Goal: Information Seeking & Learning: Learn about a topic

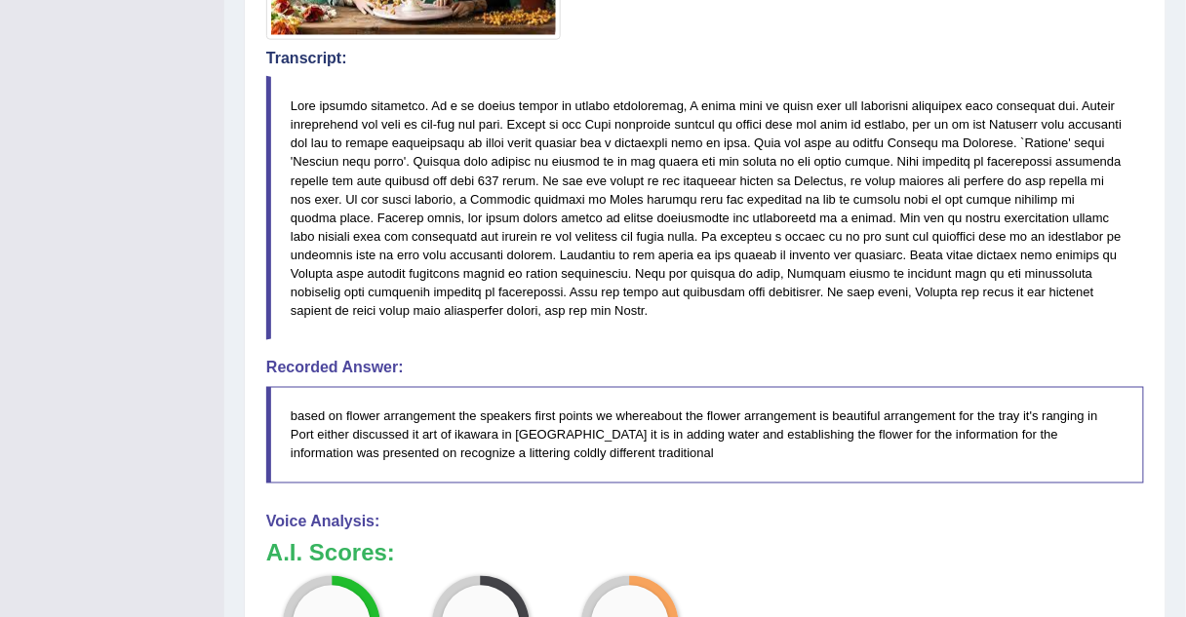
click at [508, 405] on blockquote "based on flower arrangement the speakers first points we whereabout the flower …" at bounding box center [705, 435] width 878 height 97
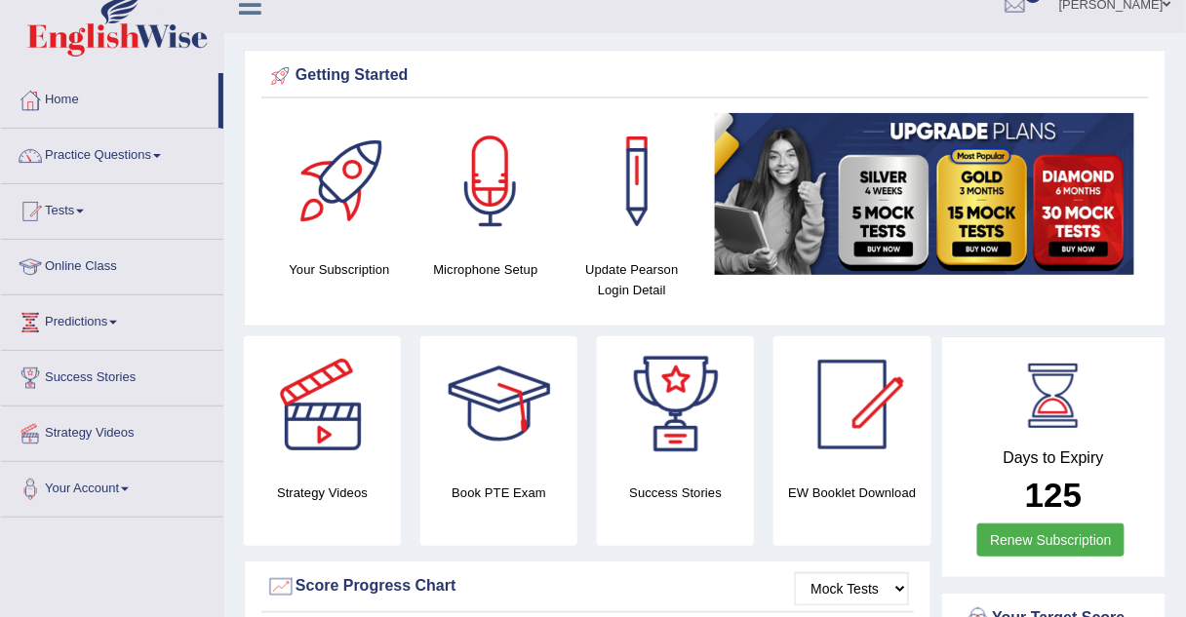
scroll to position [24, 0]
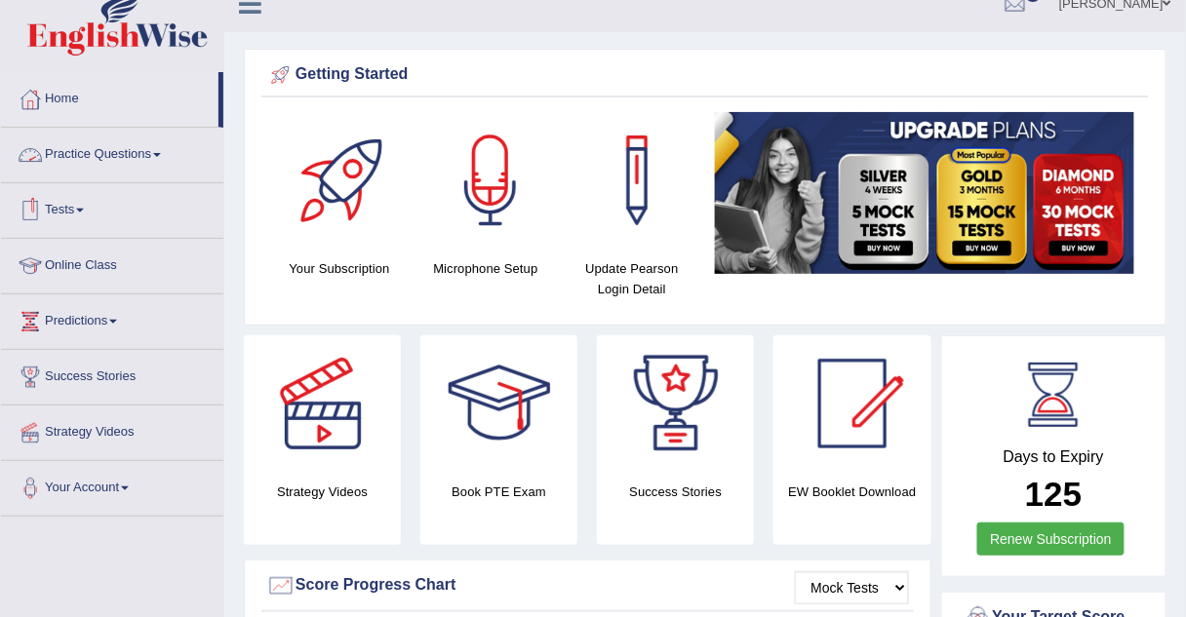
click at [156, 147] on link "Practice Questions" at bounding box center [112, 152] width 222 height 49
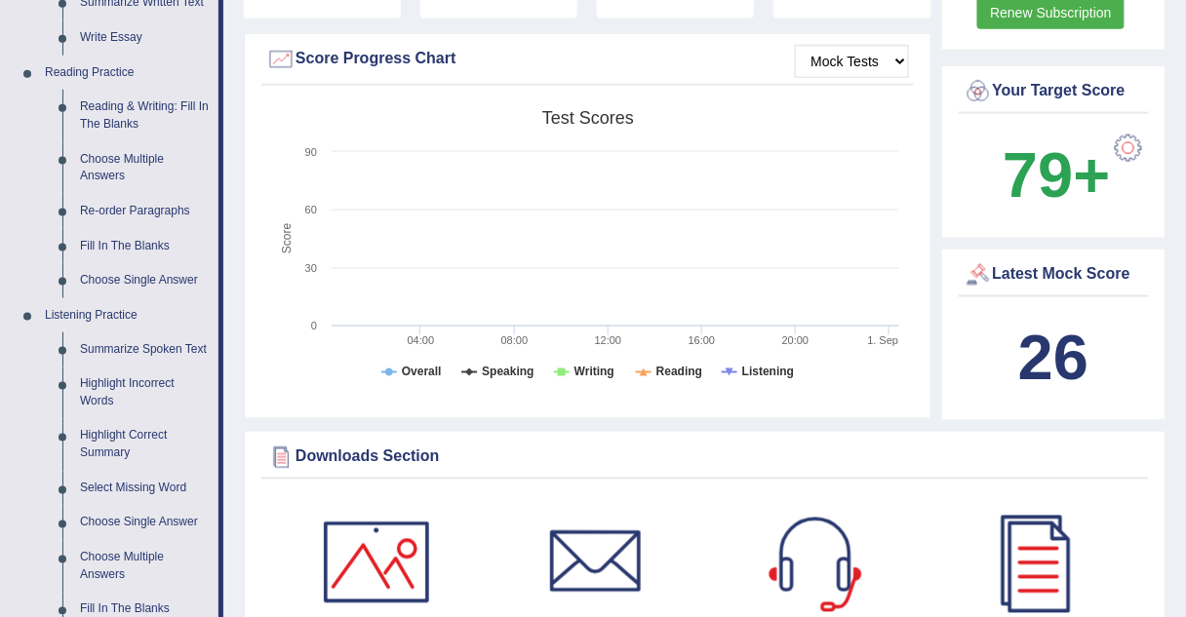
scroll to position [471, 0]
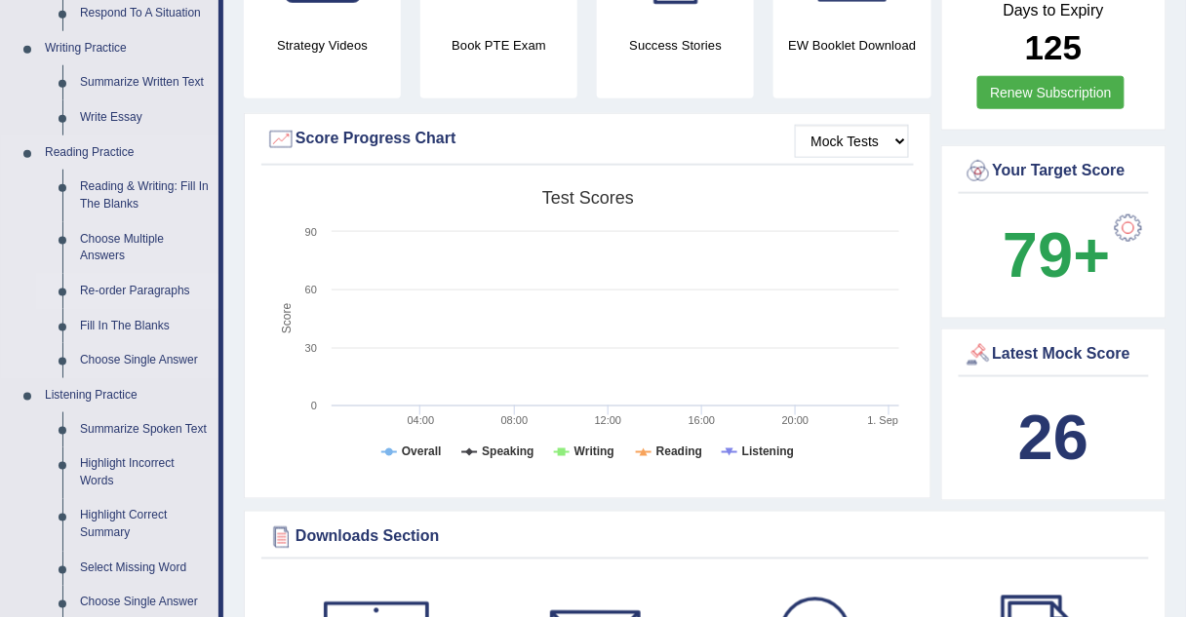
click at [123, 287] on link "Re-order Paragraphs" at bounding box center [144, 291] width 147 height 35
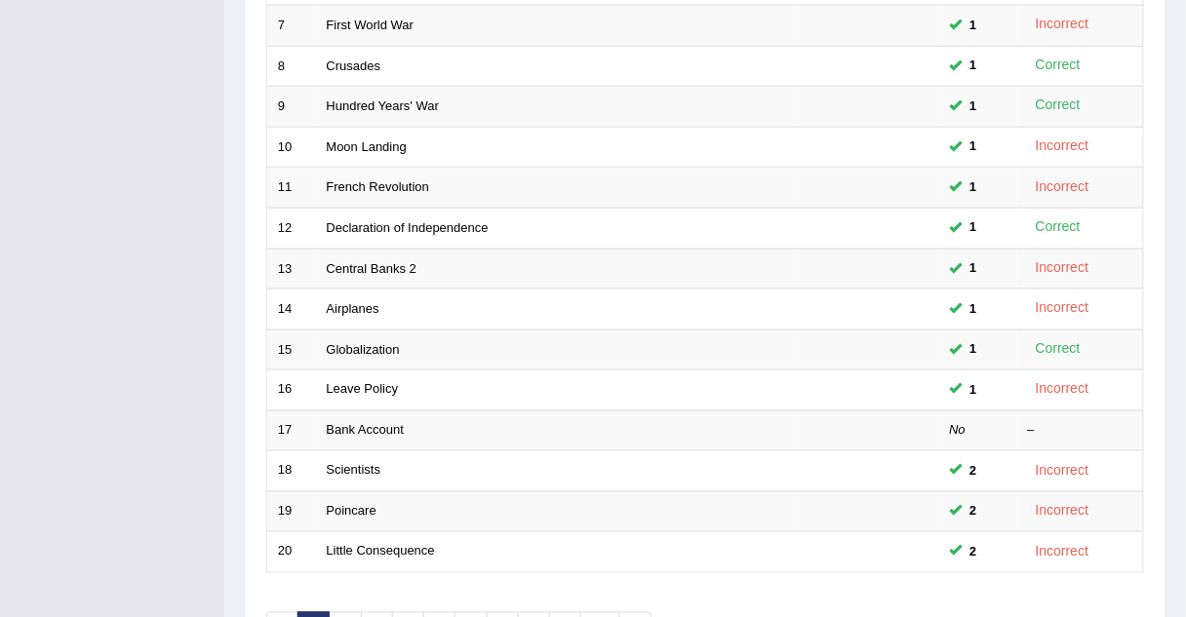
scroll to position [665, 0]
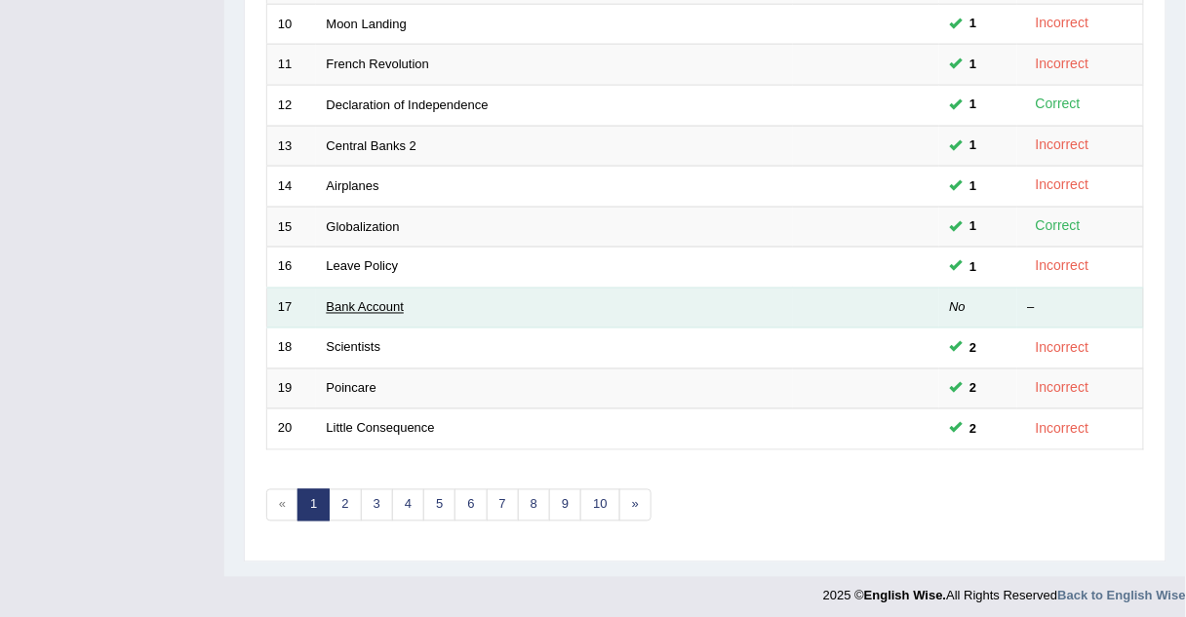
click at [401, 300] on link "Bank Account" at bounding box center [366, 307] width 78 height 15
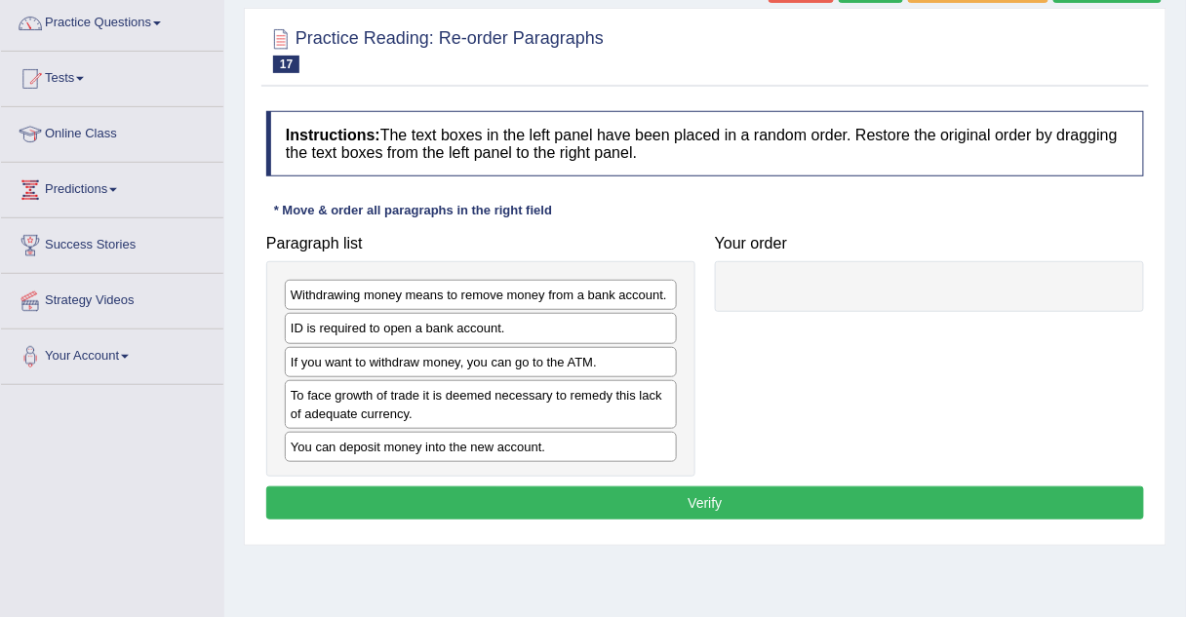
scroll to position [156, 0]
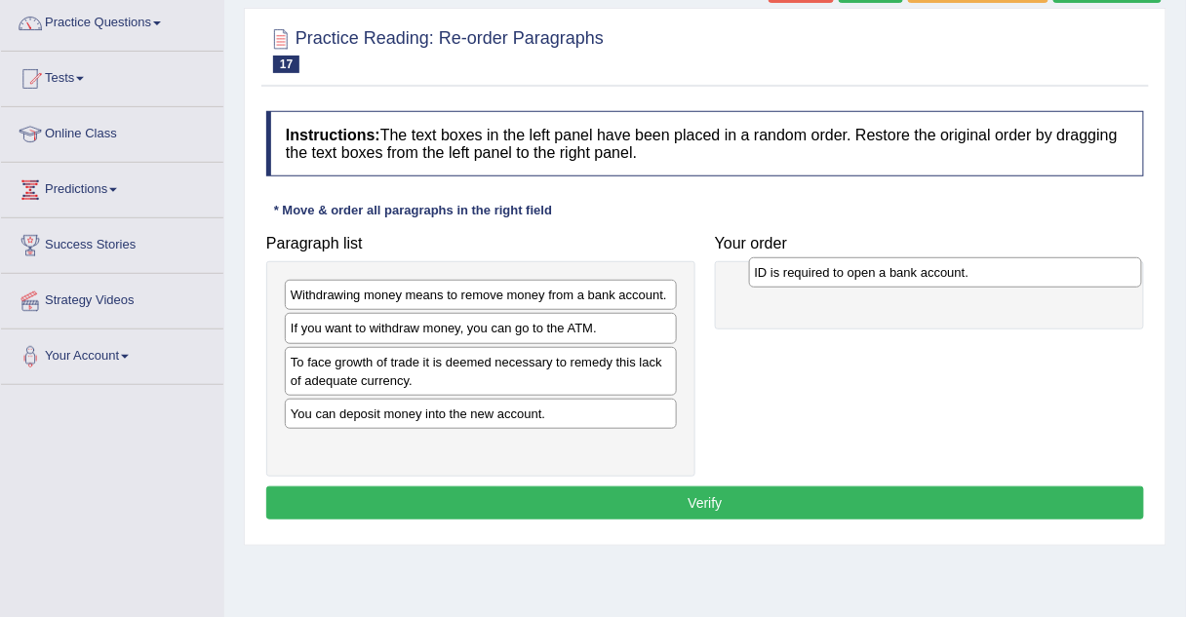
drag, startPoint x: 334, startPoint y: 332, endPoint x: 799, endPoint y: 277, distance: 467.4
click at [799, 277] on div "ID is required to open a bank account." at bounding box center [945, 271] width 393 height 29
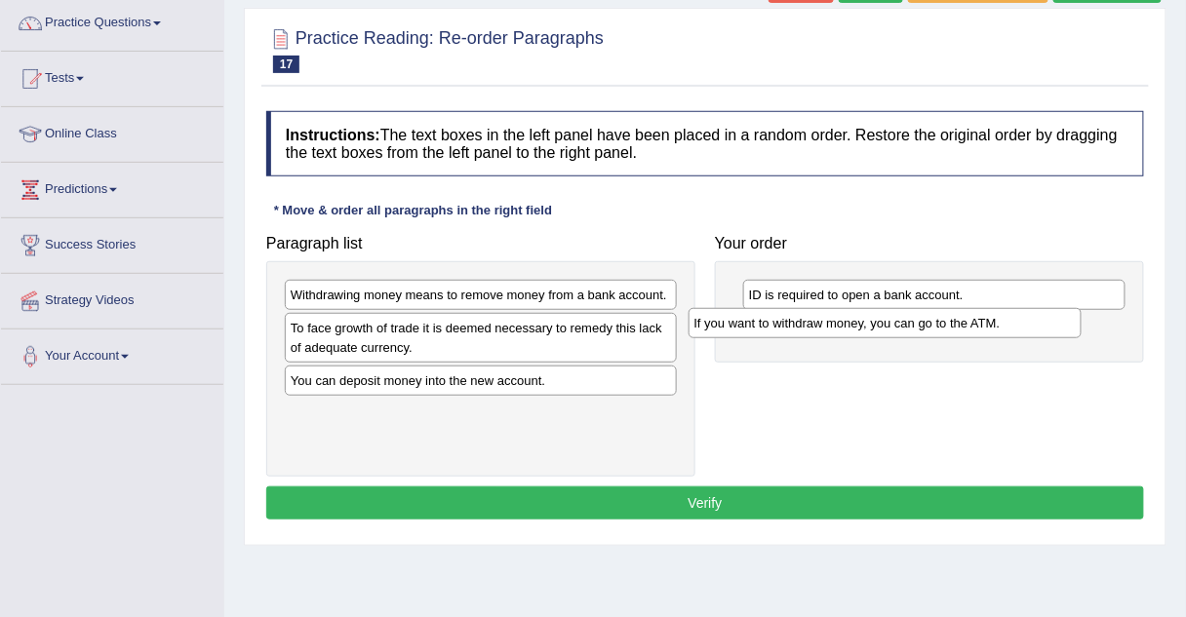
drag, startPoint x: 412, startPoint y: 332, endPoint x: 821, endPoint y: 328, distance: 408.6
click at [821, 328] on div "If you want to withdraw money, you can go to the ATM." at bounding box center [884, 322] width 393 height 29
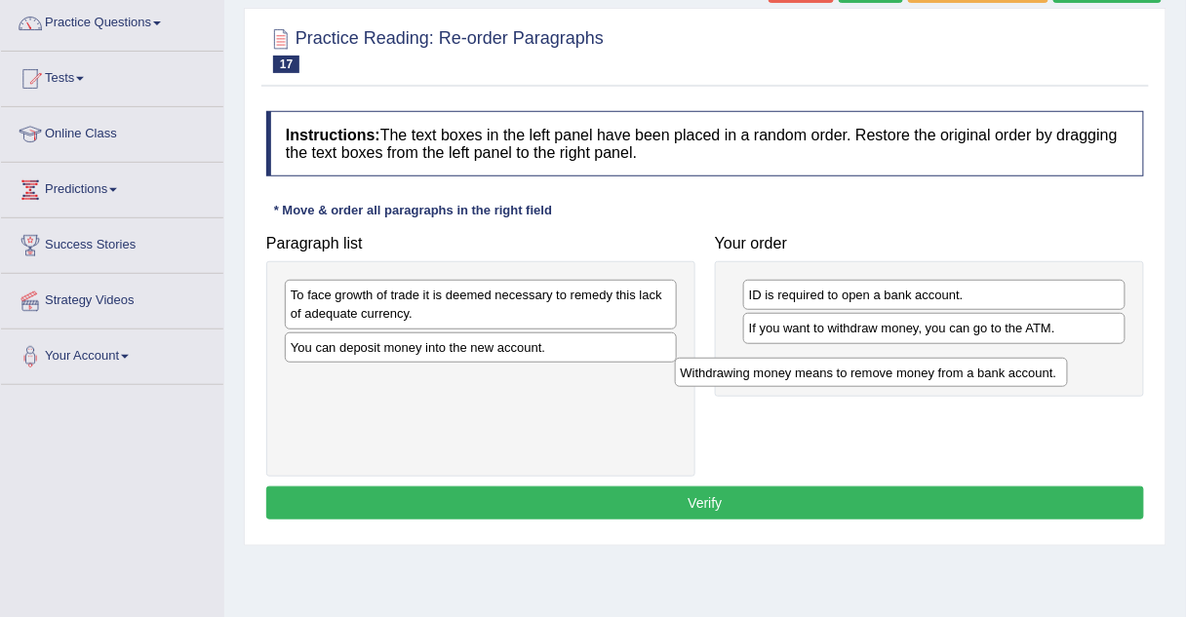
drag, startPoint x: 590, startPoint y: 291, endPoint x: 996, endPoint y: 363, distance: 412.0
click at [996, 363] on div "Withdrawing money means to remove money from a bank account." at bounding box center [871, 372] width 393 height 29
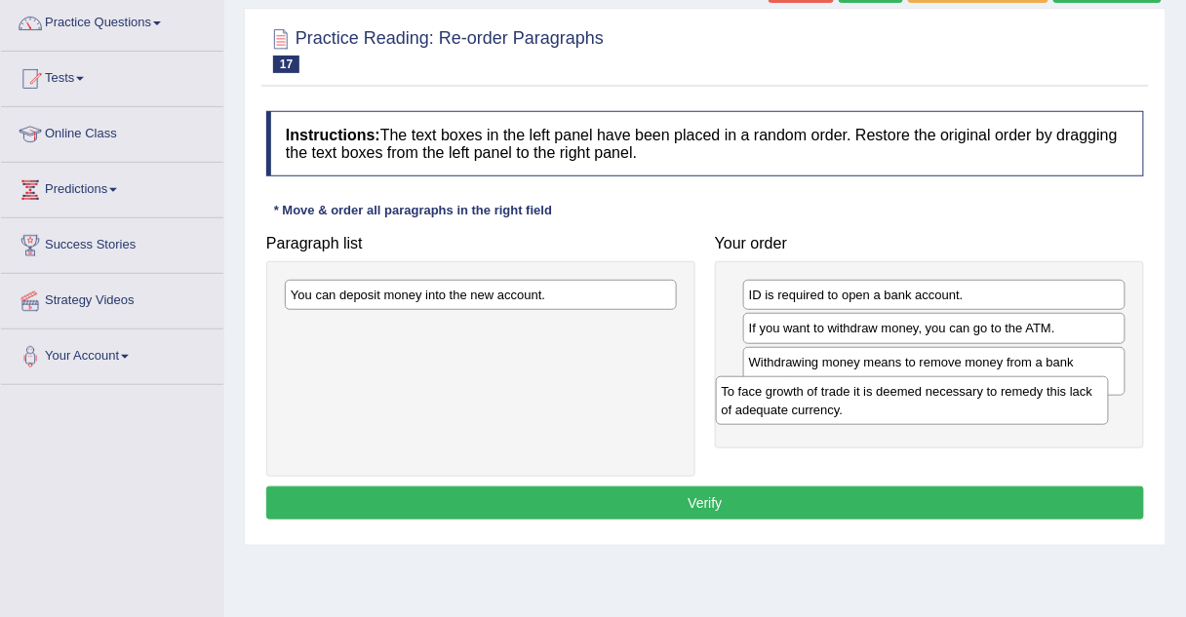
drag, startPoint x: 507, startPoint y: 310, endPoint x: 941, endPoint y: 405, distance: 444.1
click at [941, 405] on div "To face growth of trade it is deemed necessary to remedy this lack of adequate …" at bounding box center [912, 400] width 393 height 49
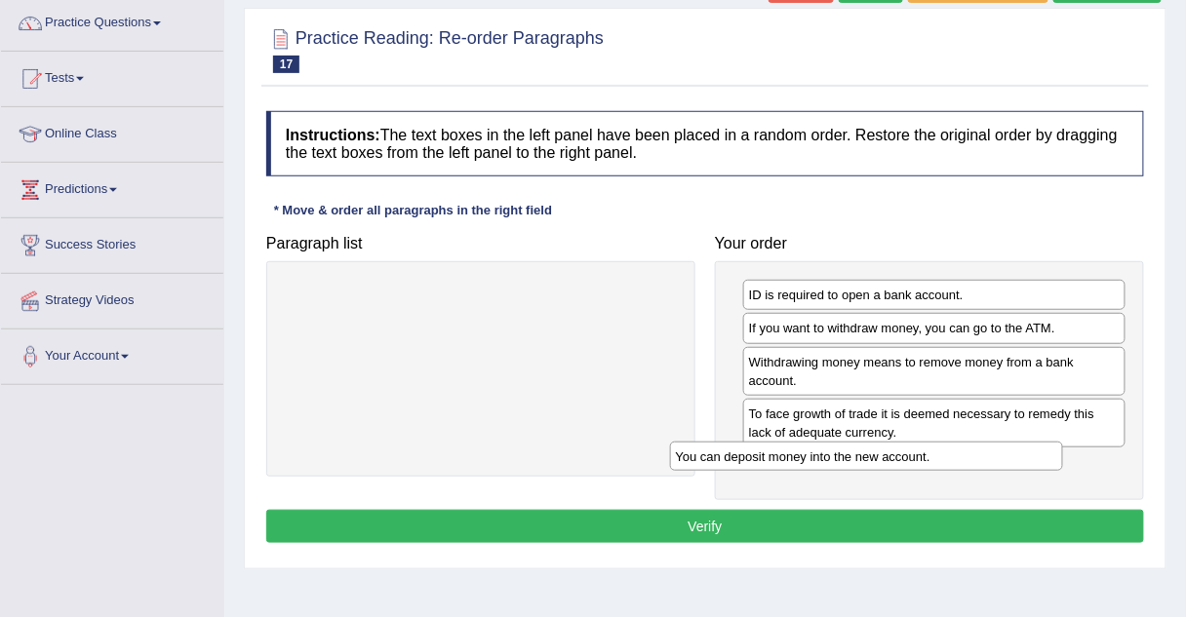
drag, startPoint x: 565, startPoint y: 302, endPoint x: 955, endPoint y: 456, distance: 419.4
click at [955, 456] on div "You can deposit money into the new account." at bounding box center [866, 456] width 393 height 29
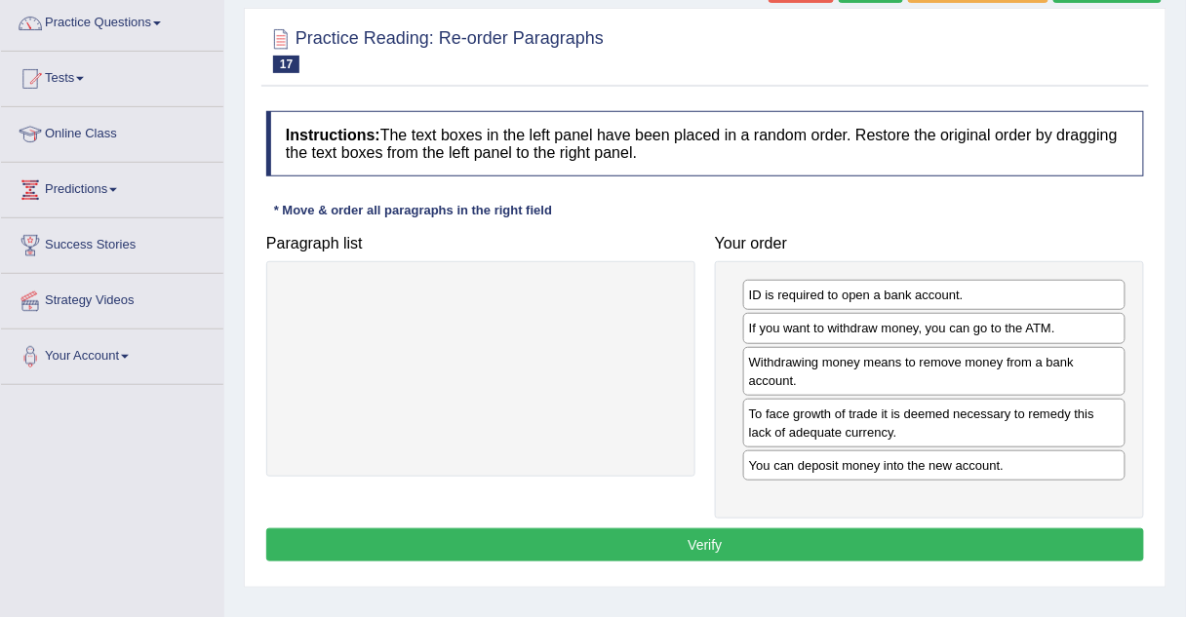
click at [794, 540] on button "Verify" at bounding box center [705, 545] width 878 height 33
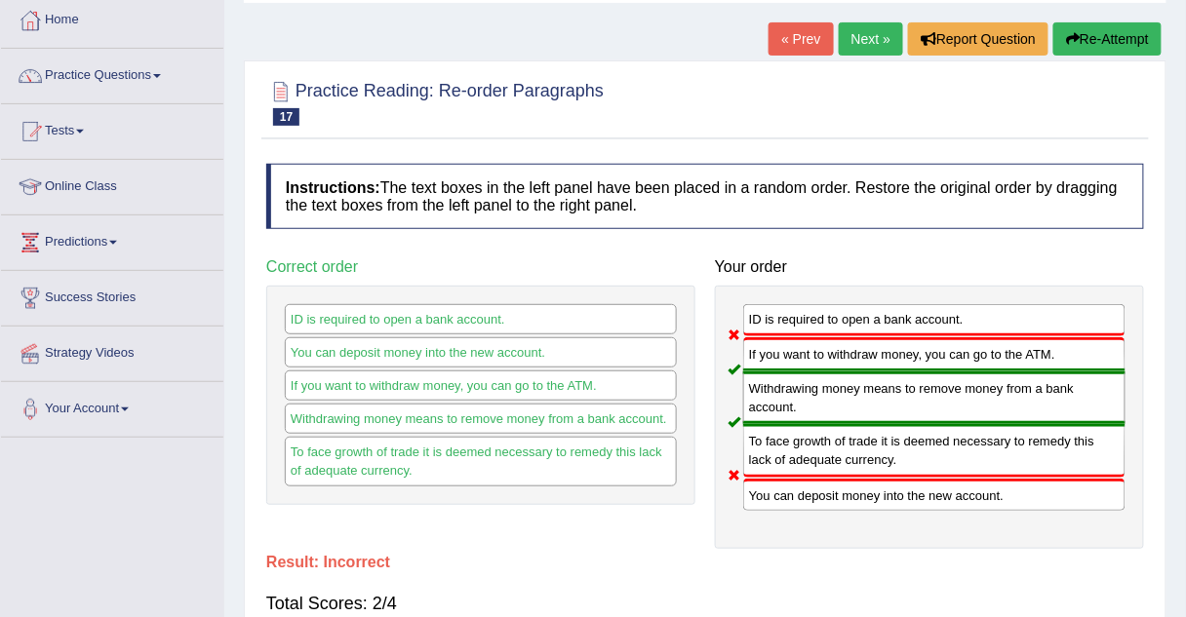
scroll to position [97, 0]
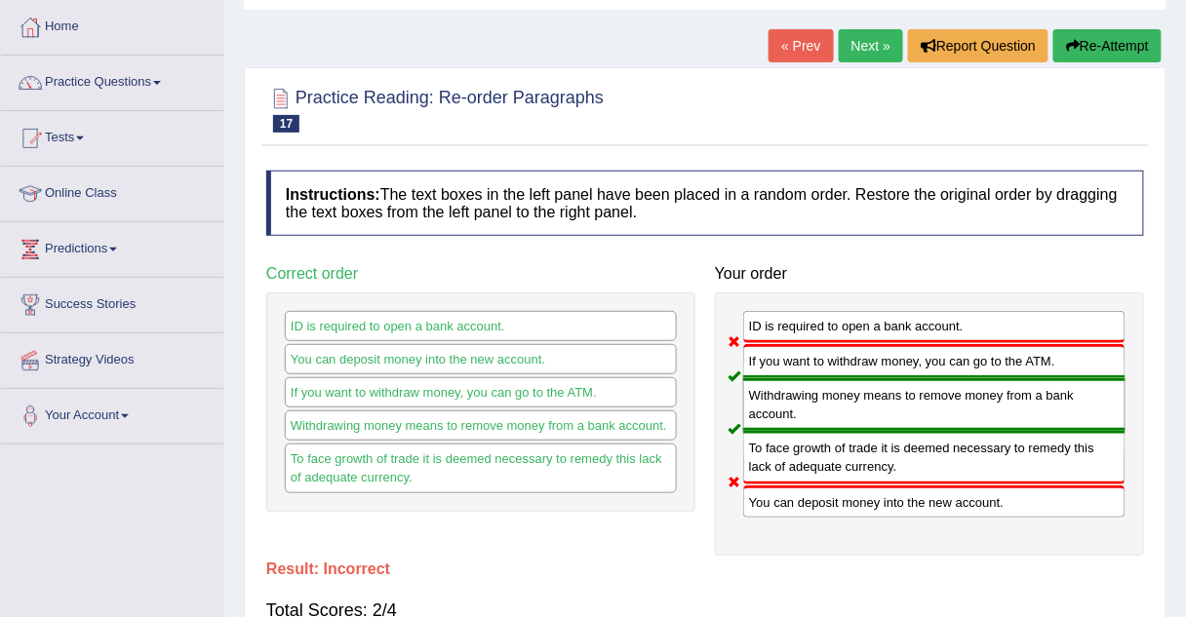
click at [865, 40] on link "Next »" at bounding box center [871, 45] width 64 height 33
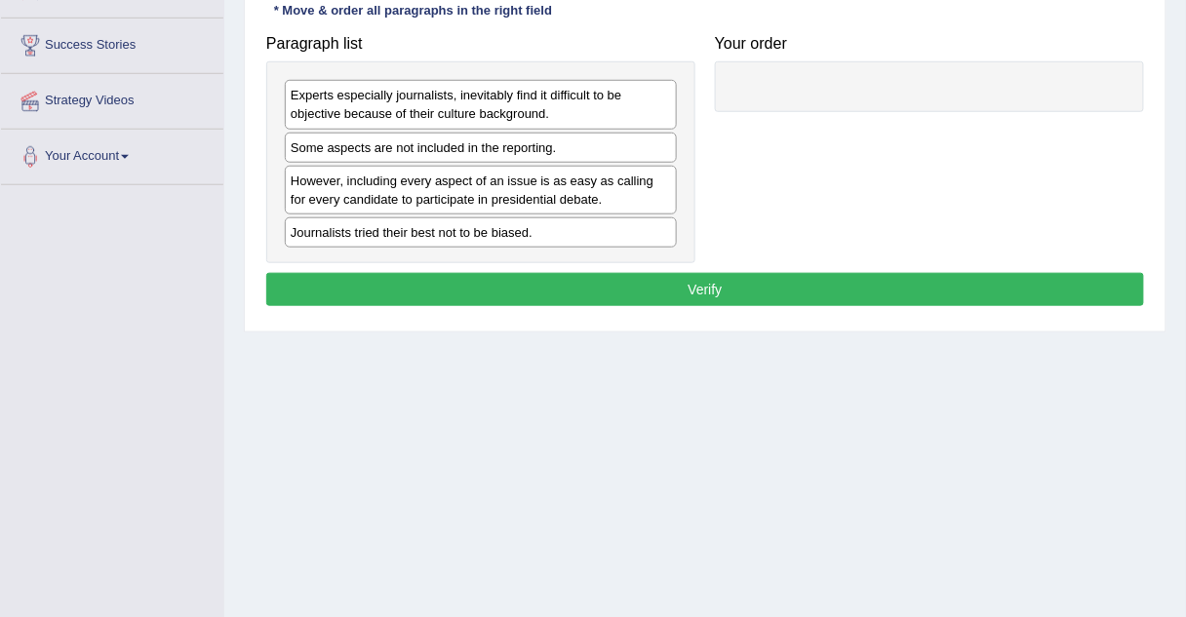
scroll to position [355, 0]
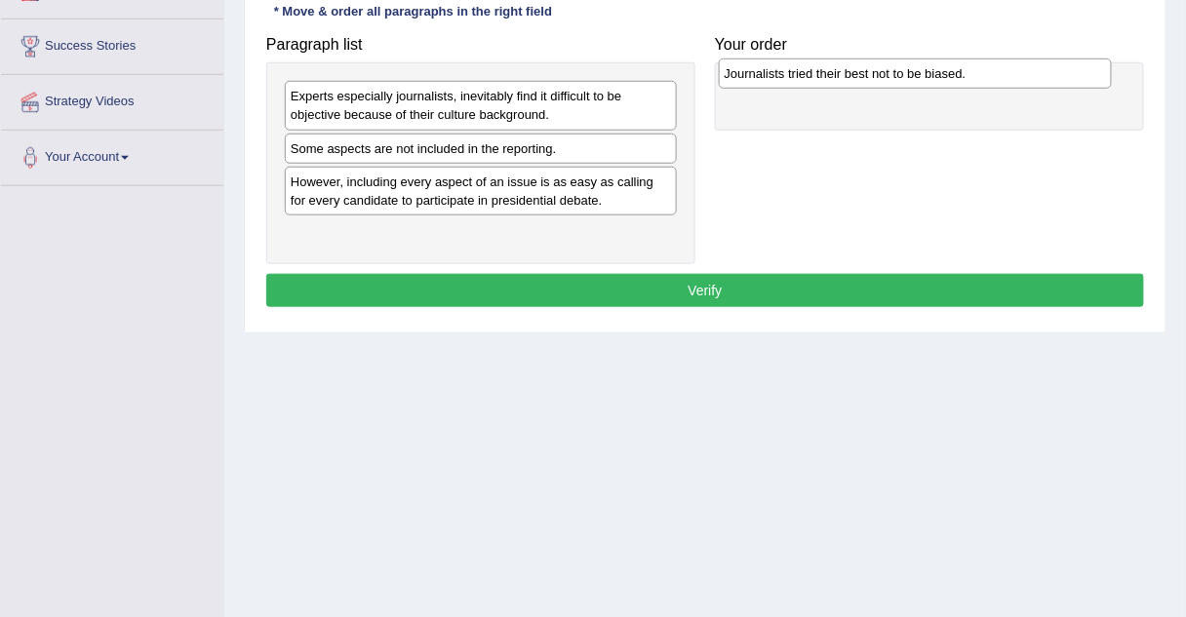
drag, startPoint x: 346, startPoint y: 227, endPoint x: 781, endPoint y: 66, distance: 463.7
click at [781, 66] on div "Journalists tried their best not to be biased." at bounding box center [915, 73] width 393 height 29
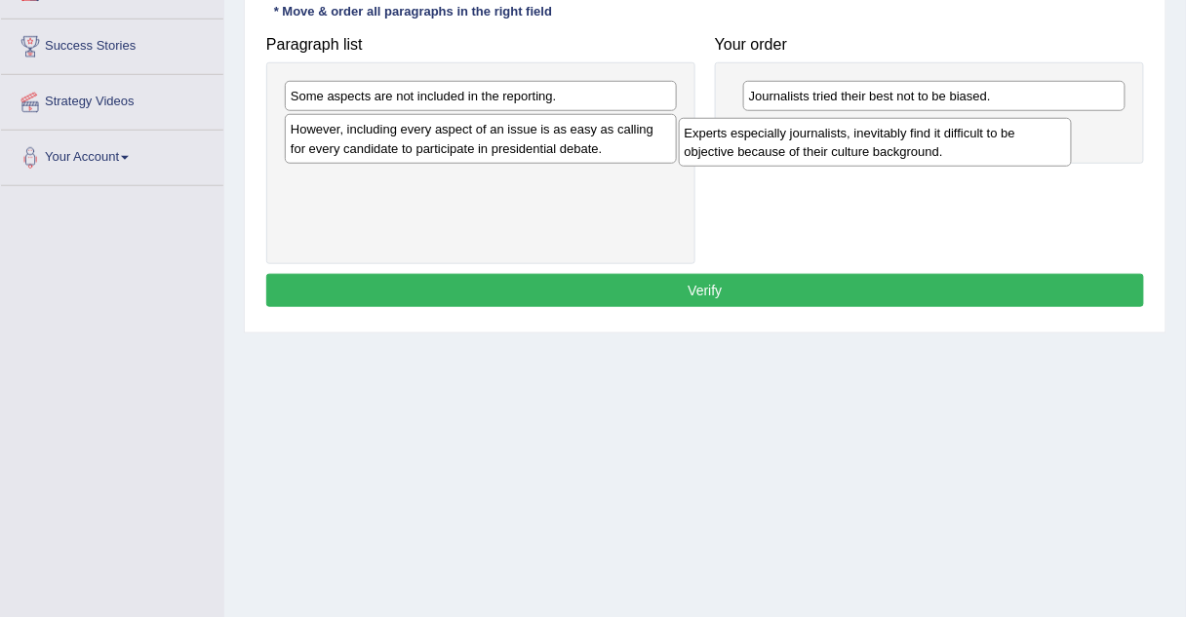
drag, startPoint x: 373, startPoint y: 115, endPoint x: 788, endPoint y: 149, distance: 415.8
click at [788, 149] on div "Experts especially journalists, inevitably find it difficult to be objective be…" at bounding box center [875, 142] width 393 height 49
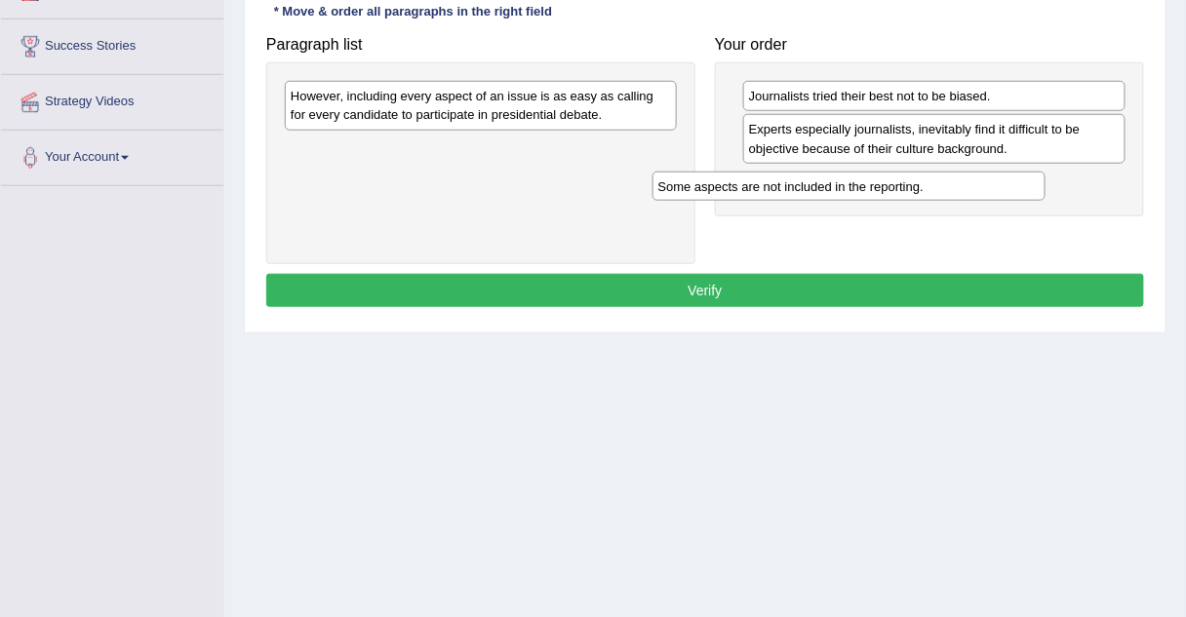
drag, startPoint x: 611, startPoint y: 97, endPoint x: 1016, endPoint y: 182, distance: 413.7
click at [1016, 182] on div "Some aspects are not included in the reporting." at bounding box center [848, 186] width 393 height 29
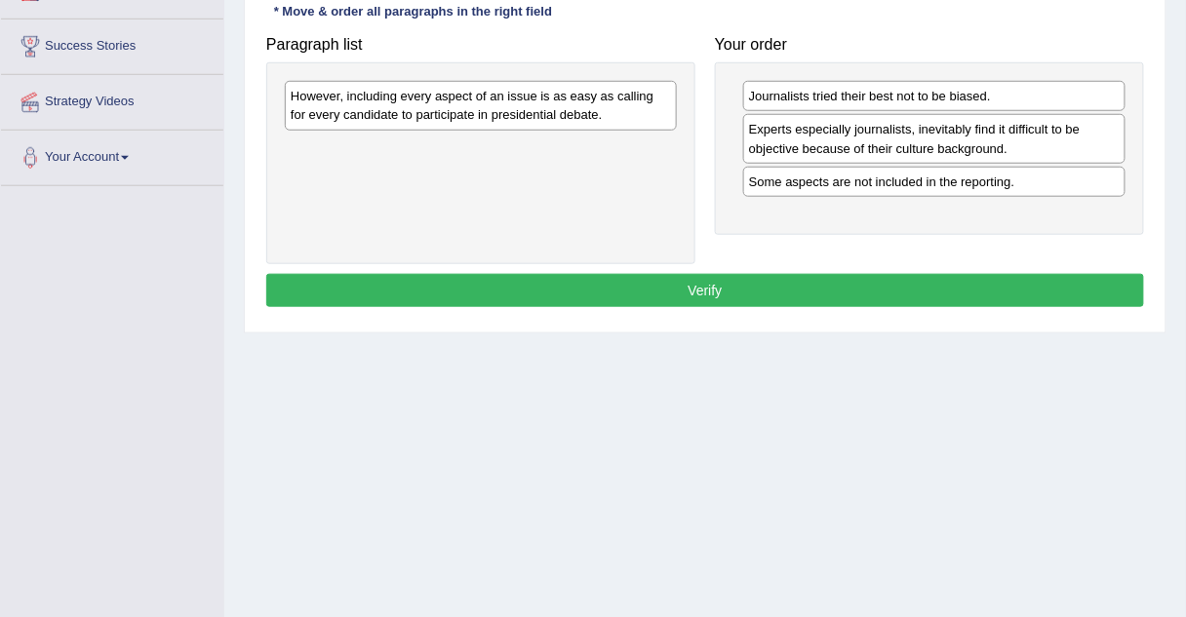
click at [636, 88] on div "However, including every aspect of an issue is as easy as calling for every can…" at bounding box center [481, 105] width 392 height 49
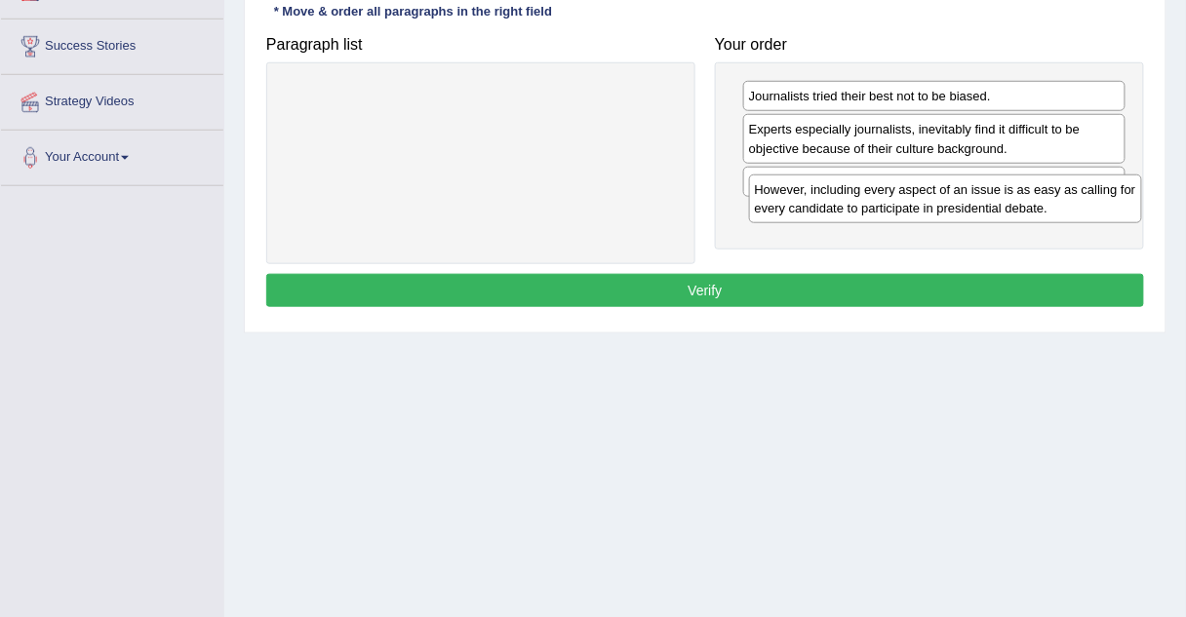
drag, startPoint x: 636, startPoint y: 88, endPoint x: 1100, endPoint y: 179, distance: 473.1
click at [1100, 179] on div "However, including every aspect of an issue is as easy as calling for every can…" at bounding box center [945, 199] width 393 height 49
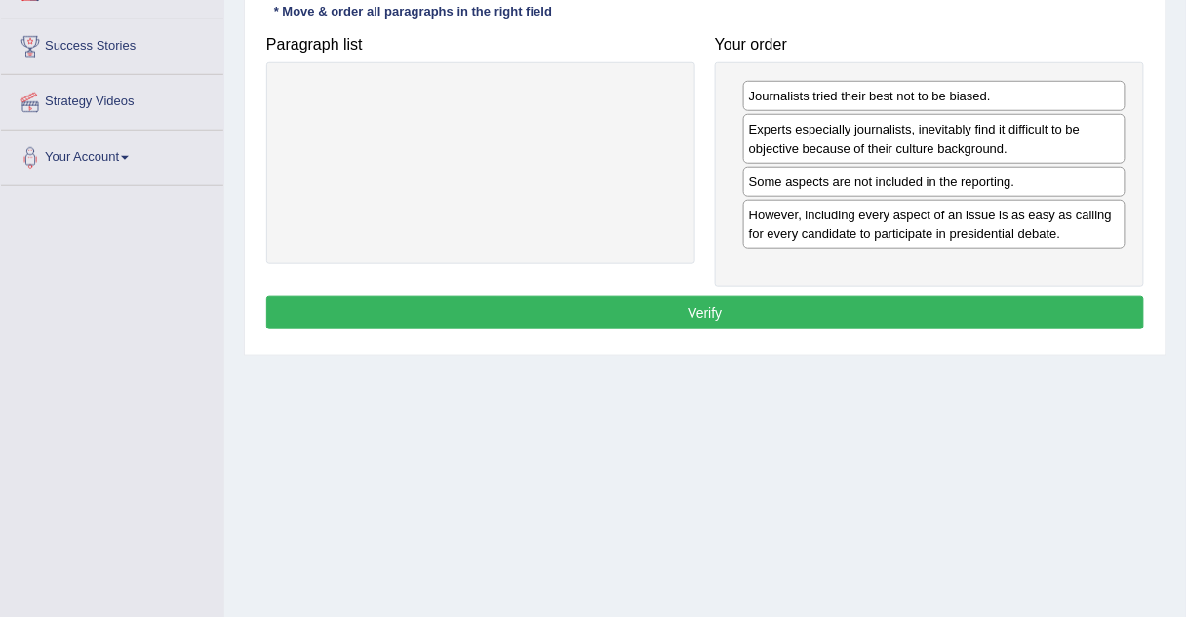
click at [745, 311] on button "Verify" at bounding box center [705, 312] width 878 height 33
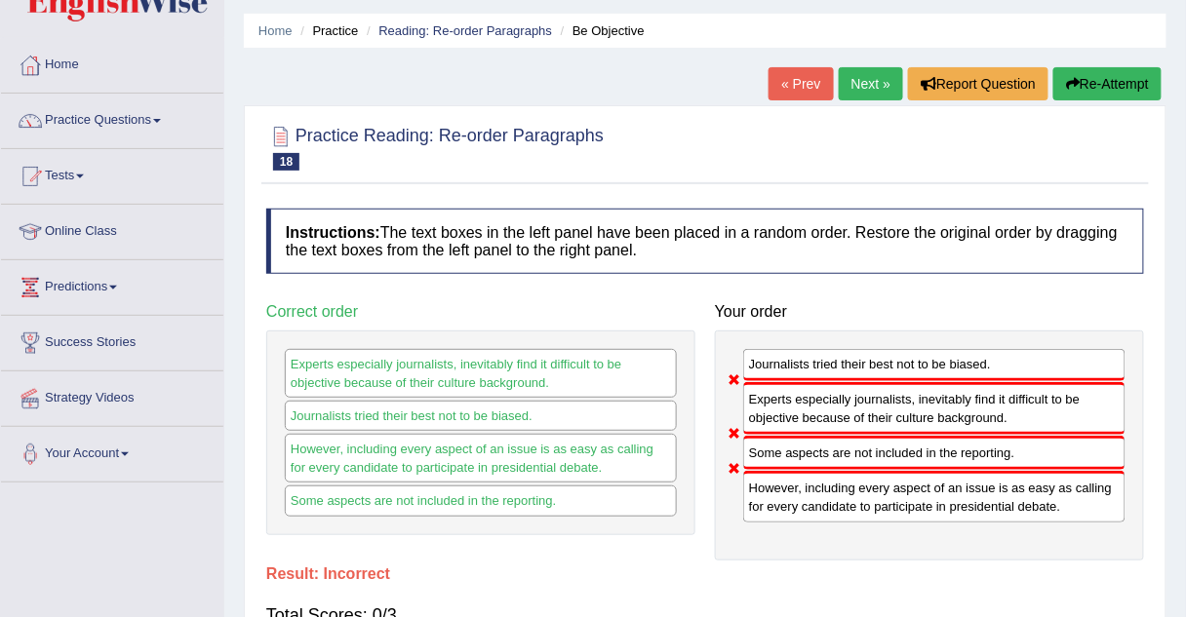
scroll to position [59, 0]
click at [879, 83] on link "Next »" at bounding box center [871, 83] width 64 height 33
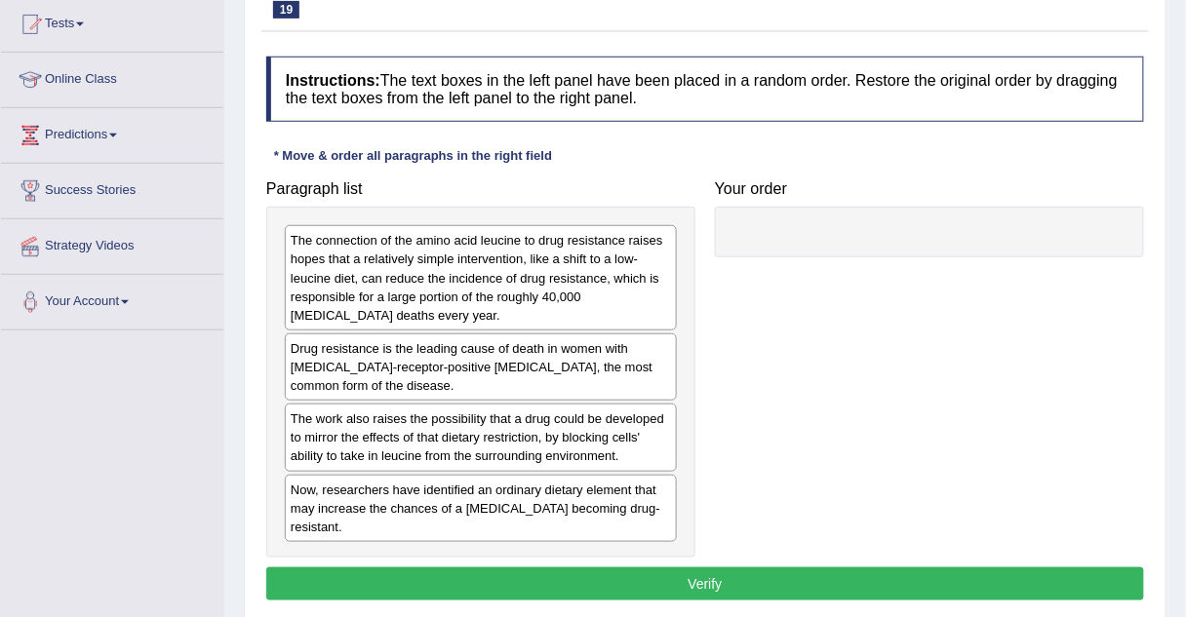
scroll to position [231, 0]
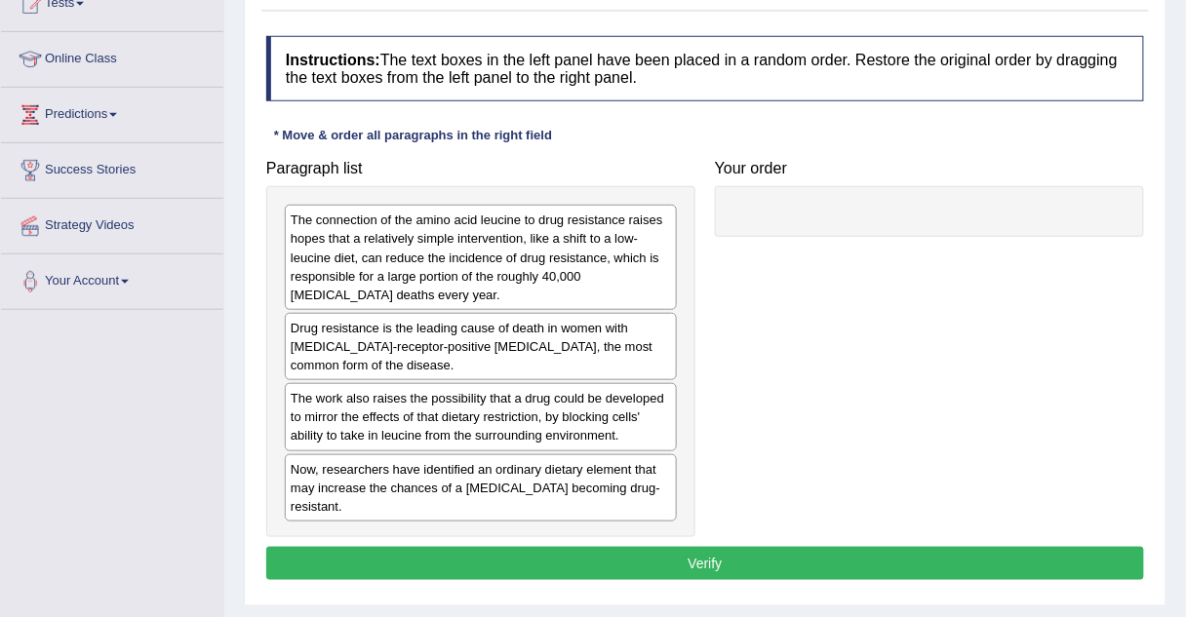
click at [461, 278] on div "The connection of the amino acid leucine to drug resistance raises hopes that a…" at bounding box center [481, 257] width 392 height 105
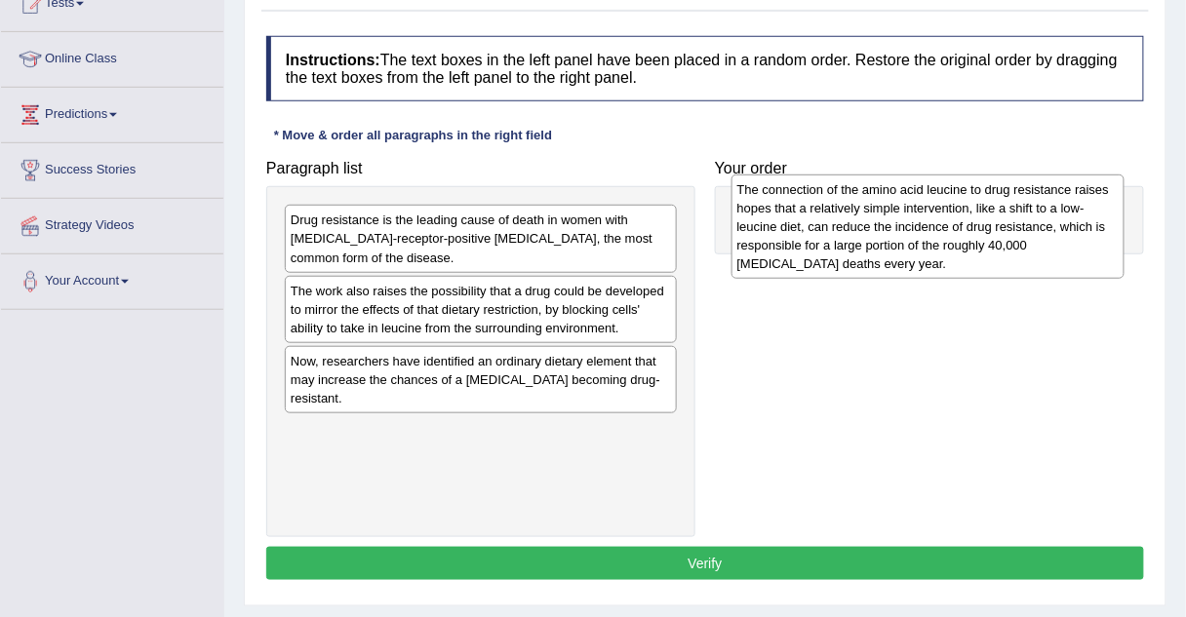
drag, startPoint x: 461, startPoint y: 278, endPoint x: 908, endPoint y: 248, distance: 447.6
click at [908, 248] on div "The connection of the amino acid leucine to drug resistance raises hopes that a…" at bounding box center [927, 227] width 393 height 104
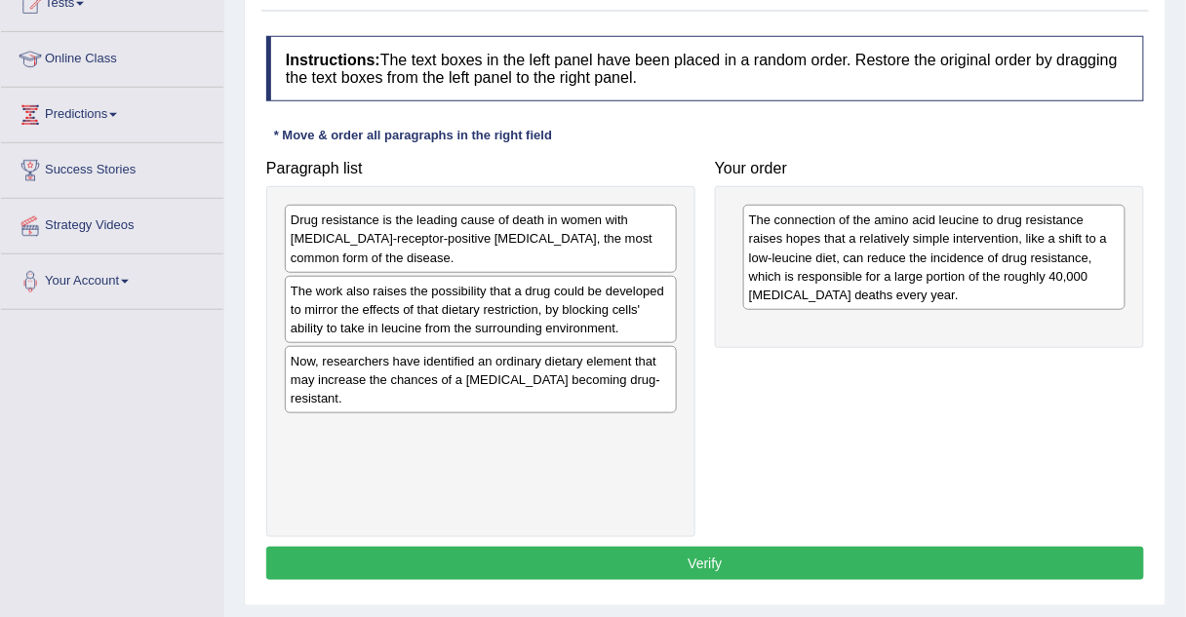
click at [508, 243] on div "Drug resistance is the leading cause of death in women with estrogen-receptor-p…" at bounding box center [481, 238] width 392 height 67
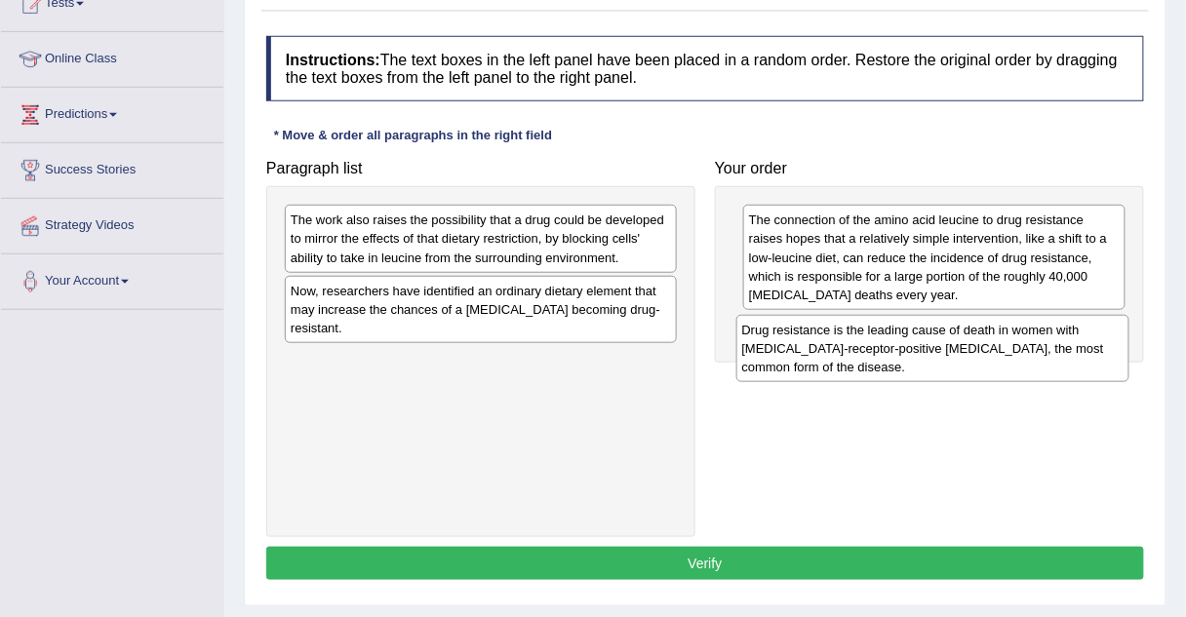
drag, startPoint x: 509, startPoint y: 243, endPoint x: 957, endPoint y: 353, distance: 461.0
click at [957, 353] on div "Drug resistance is the leading cause of death in women with estrogen-receptor-p…" at bounding box center [932, 348] width 393 height 67
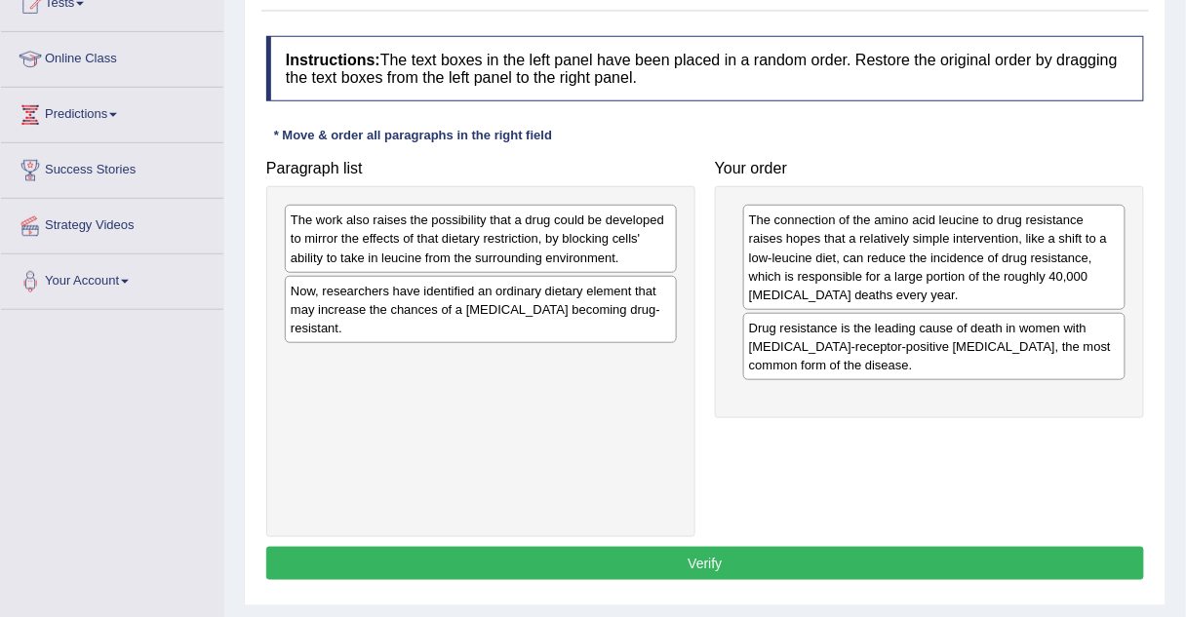
click at [360, 320] on div "Now, researchers have identified an ordinary dietary element that may increase …" at bounding box center [481, 309] width 392 height 67
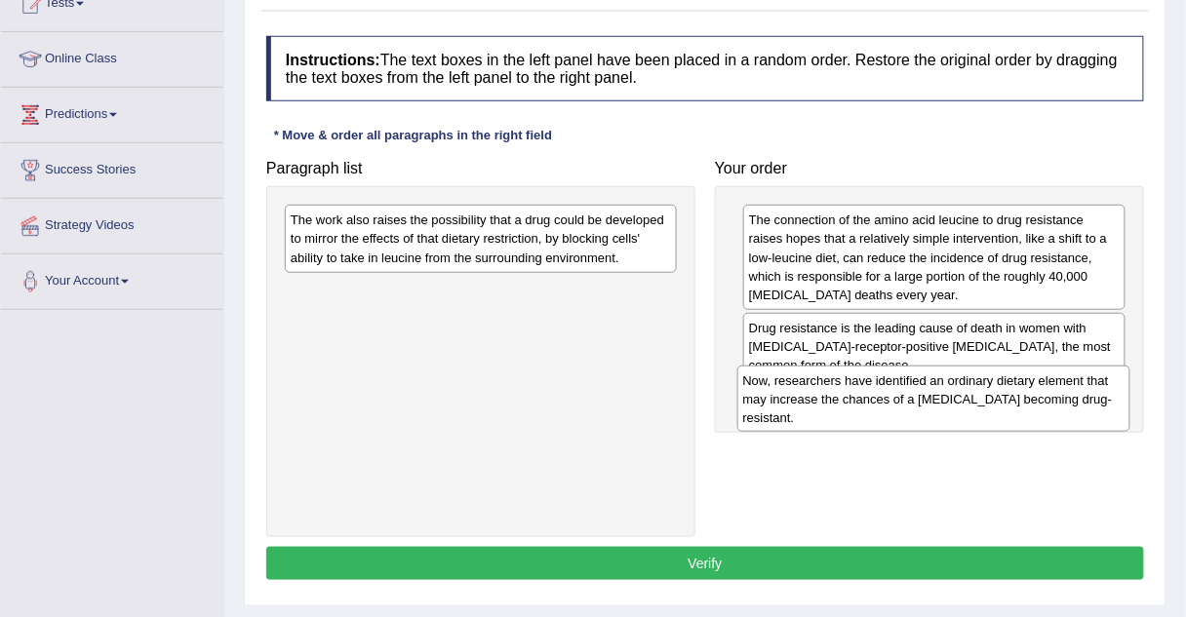
drag, startPoint x: 360, startPoint y: 320, endPoint x: 811, endPoint y: 410, distance: 460.3
click at [811, 410] on div "Now, researchers have identified an ordinary dietary element that may increase …" at bounding box center [933, 399] width 393 height 67
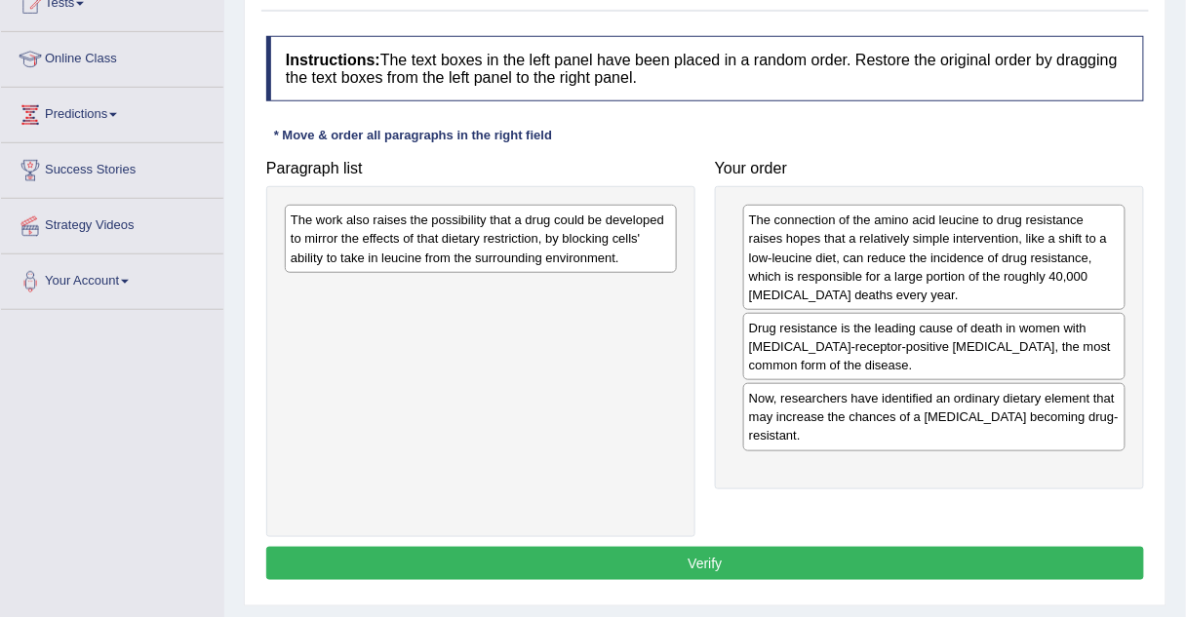
click at [481, 251] on div "The work also raises the possibility that a drug could be developed to mirror t…" at bounding box center [481, 238] width 392 height 67
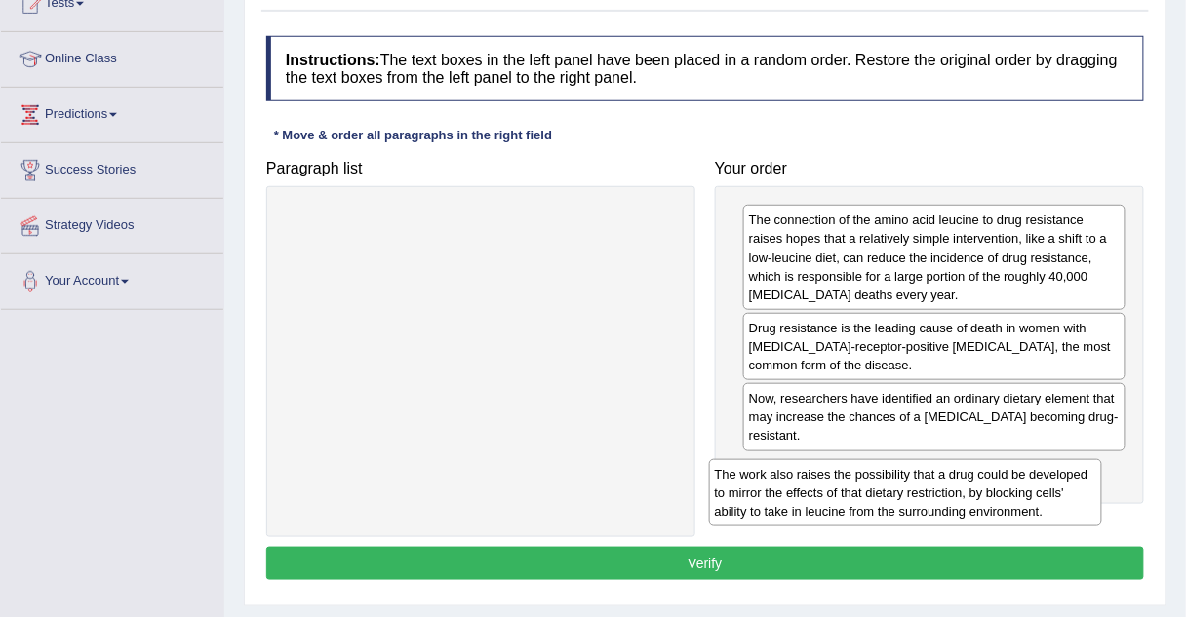
drag, startPoint x: 481, startPoint y: 251, endPoint x: 905, endPoint y: 502, distance: 493.2
click at [905, 502] on div "The work also raises the possibility that a drug could be developed to mirror t…" at bounding box center [905, 492] width 393 height 67
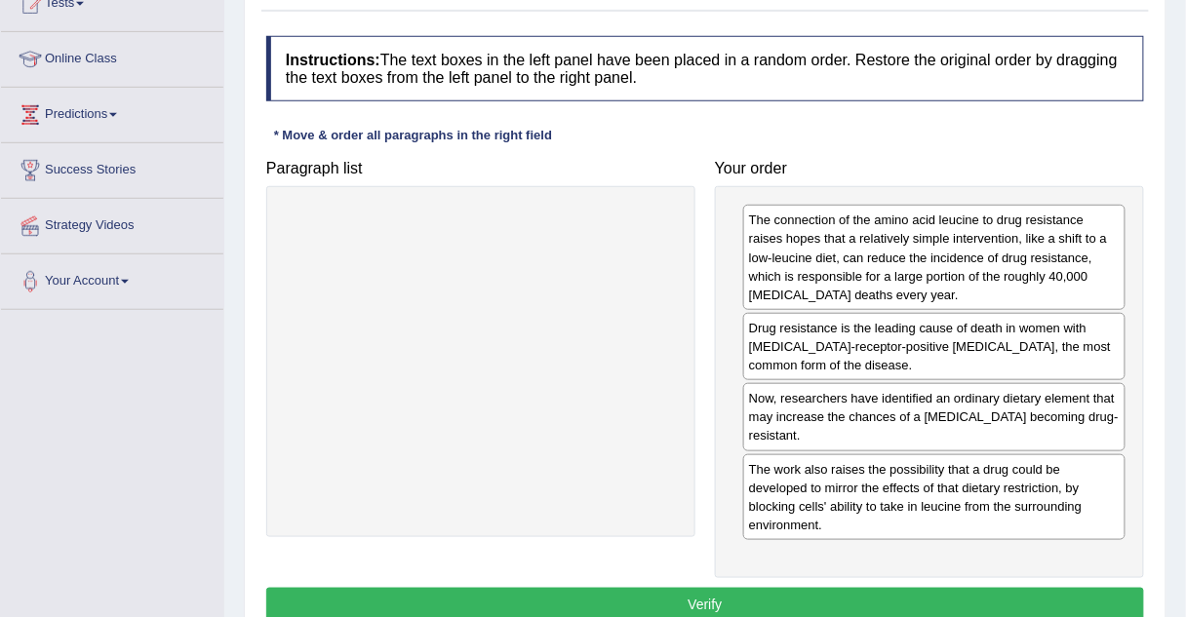
click at [589, 605] on button "Verify" at bounding box center [705, 604] width 878 height 33
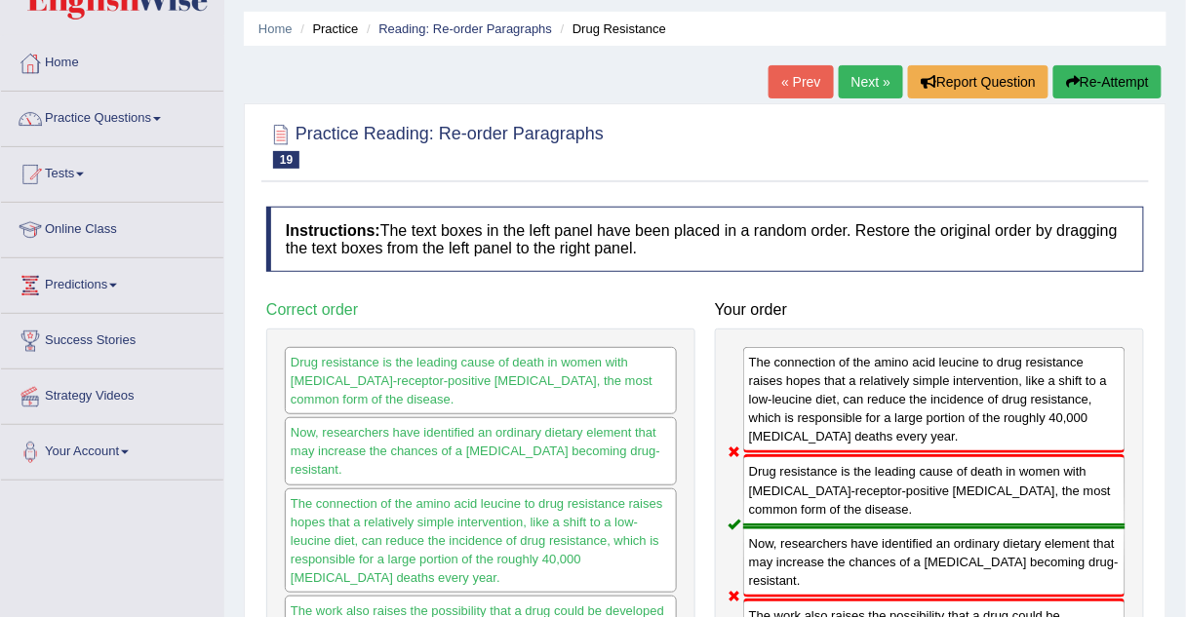
scroll to position [58, 0]
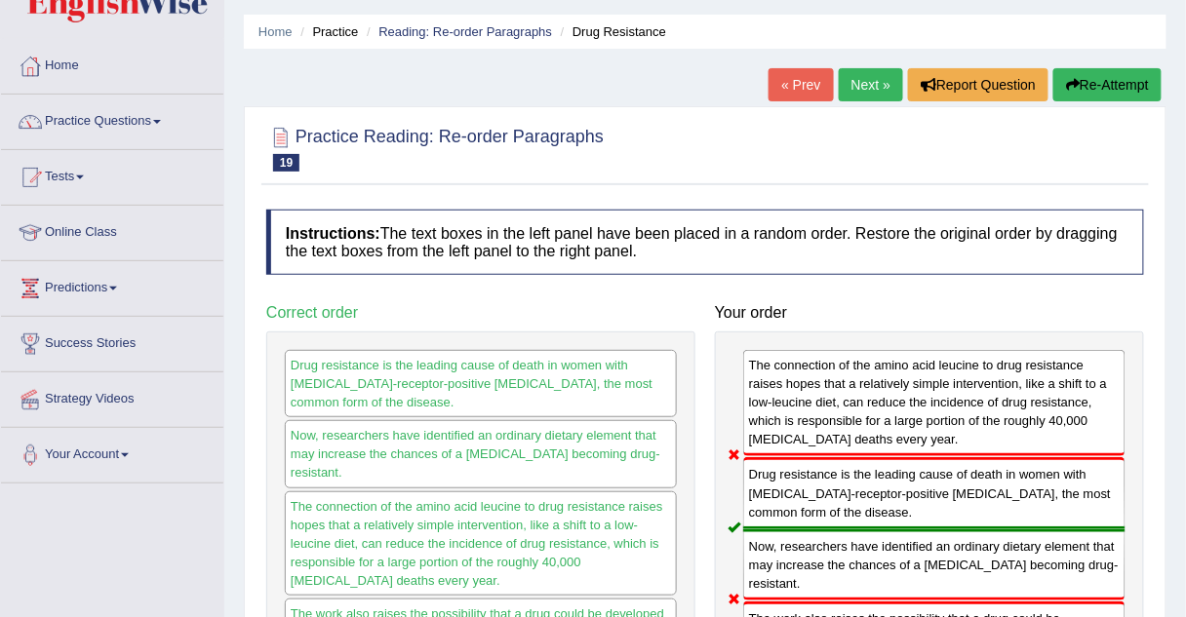
click at [866, 91] on link "Next »" at bounding box center [871, 84] width 64 height 33
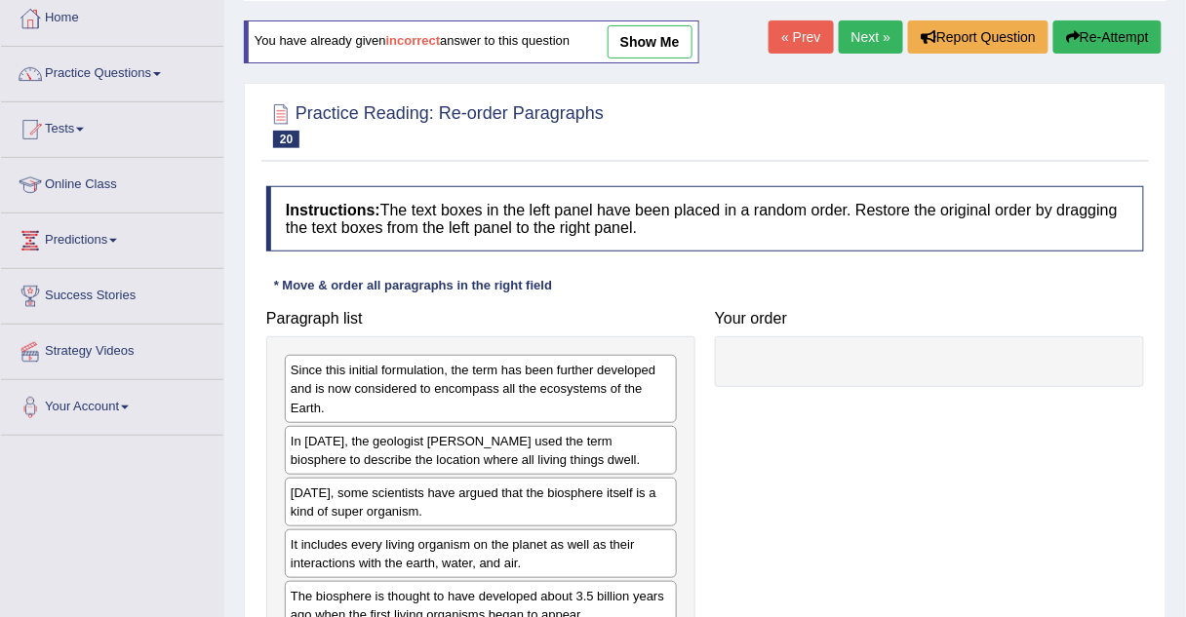
scroll to position [101, 0]
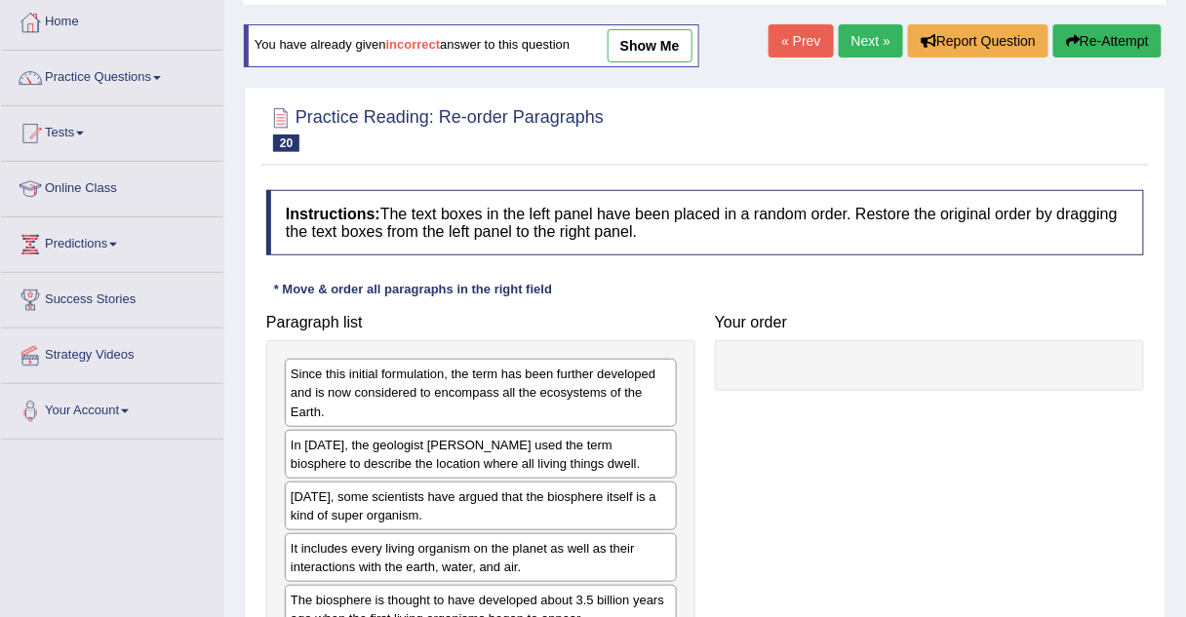
click at [872, 43] on link "Next »" at bounding box center [871, 40] width 64 height 33
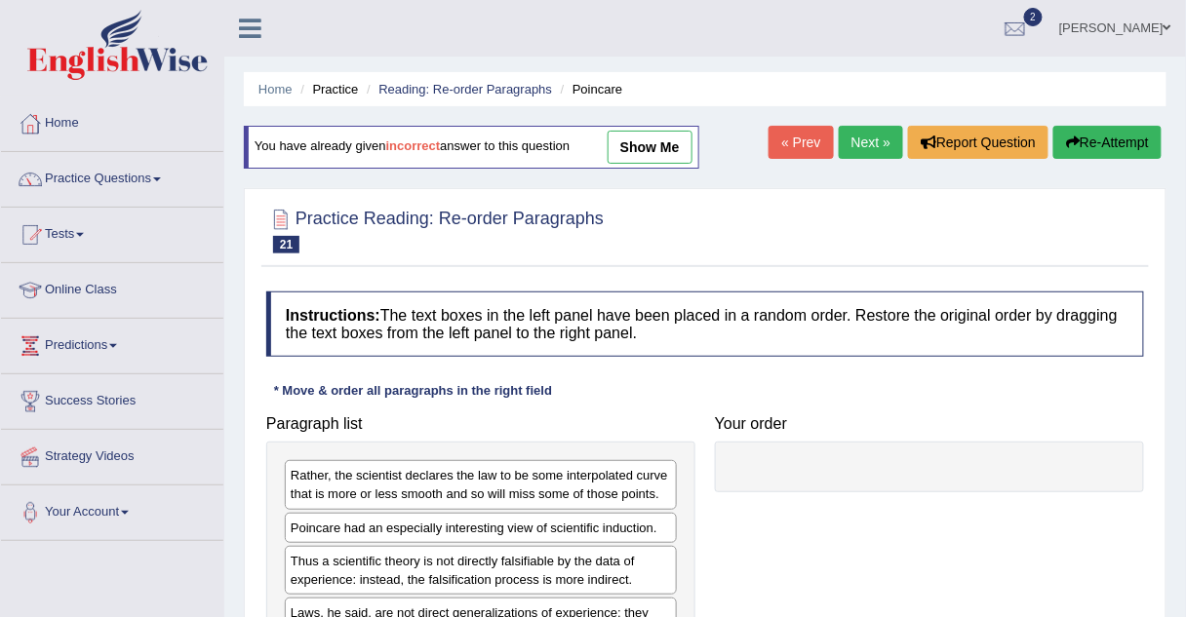
click at [805, 150] on link "« Prev" at bounding box center [800, 142] width 64 height 33
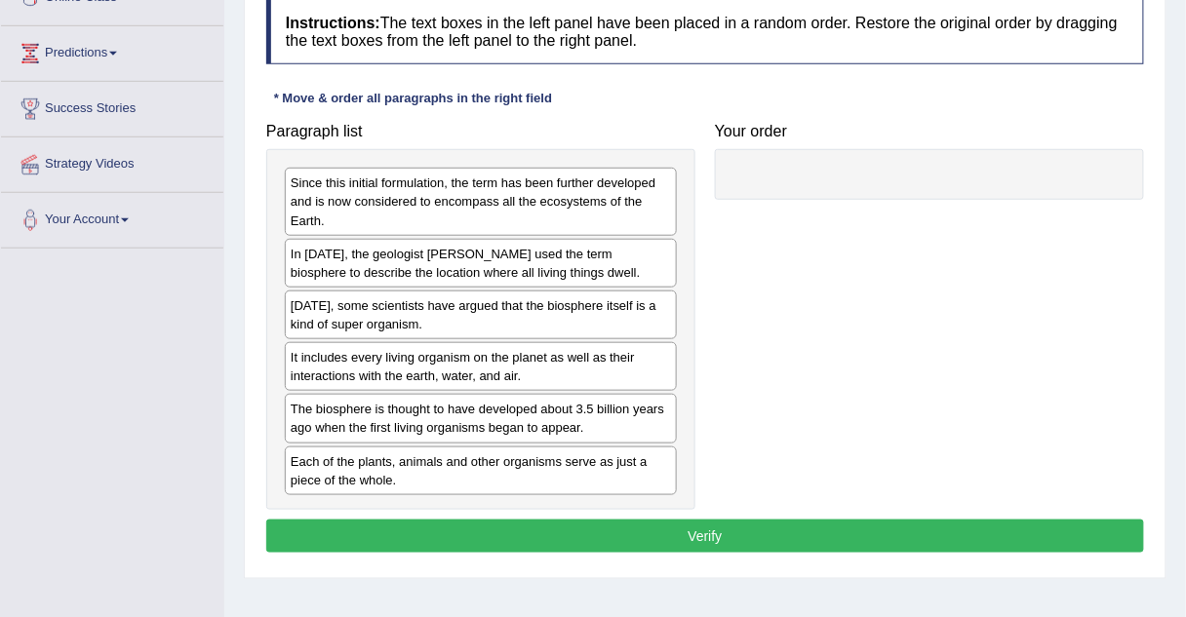
scroll to position [293, 0]
click at [363, 259] on div "In [DATE], the geologist [PERSON_NAME] used the term biosphere to describe the …" at bounding box center [481, 263] width 392 height 49
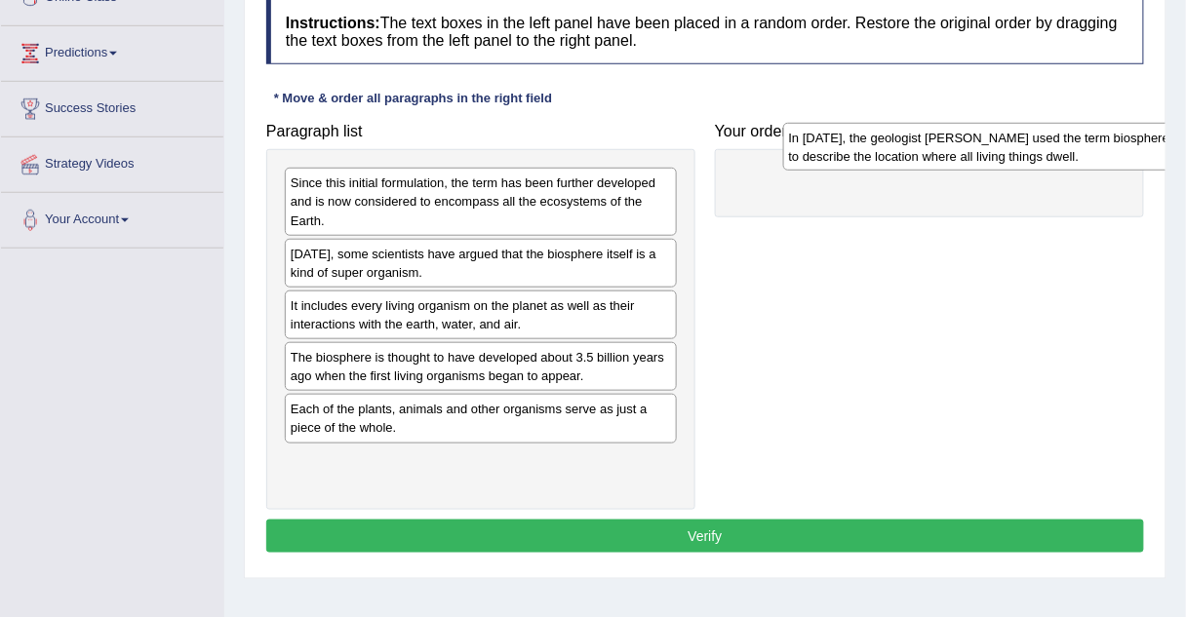
drag, startPoint x: 363, startPoint y: 259, endPoint x: 862, endPoint y: 143, distance: 512.6
click at [862, 143] on div "In [DATE], the geologist [PERSON_NAME] used the term biosphere to describe the …" at bounding box center [979, 147] width 393 height 49
